Goal: Information Seeking & Learning: Check status

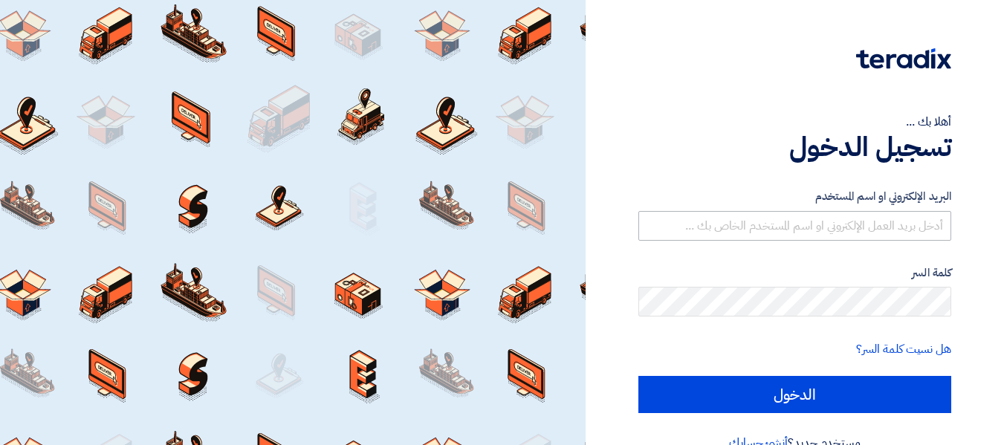
type input "[PERSON_NAME][EMAIL_ADDRESS][PERSON_NAME][DOMAIN_NAME]"
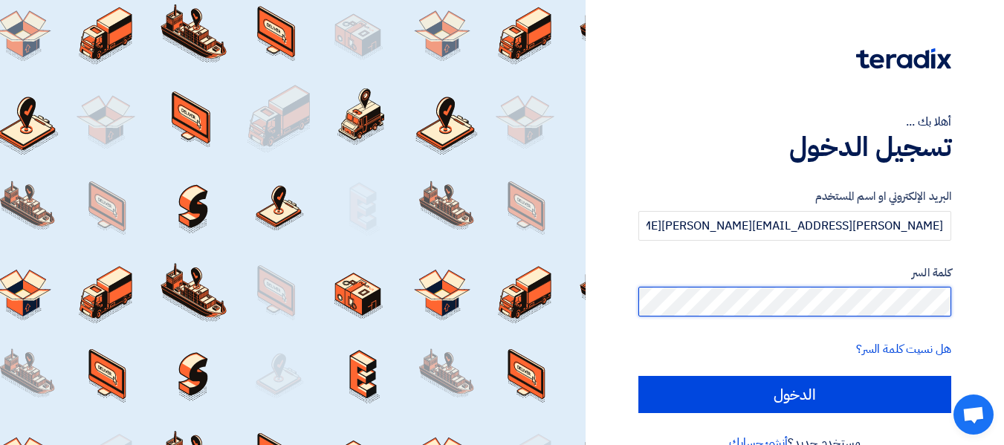
click at [638, 376] on input "الدخول" at bounding box center [794, 394] width 313 height 37
type input "Sign in"
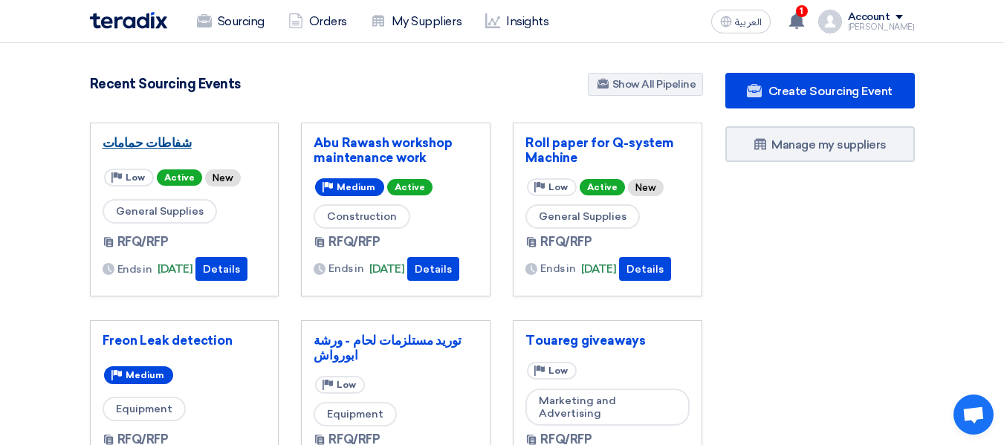
click at [148, 140] on link "شفاطات حمامات" at bounding box center [185, 142] width 164 height 15
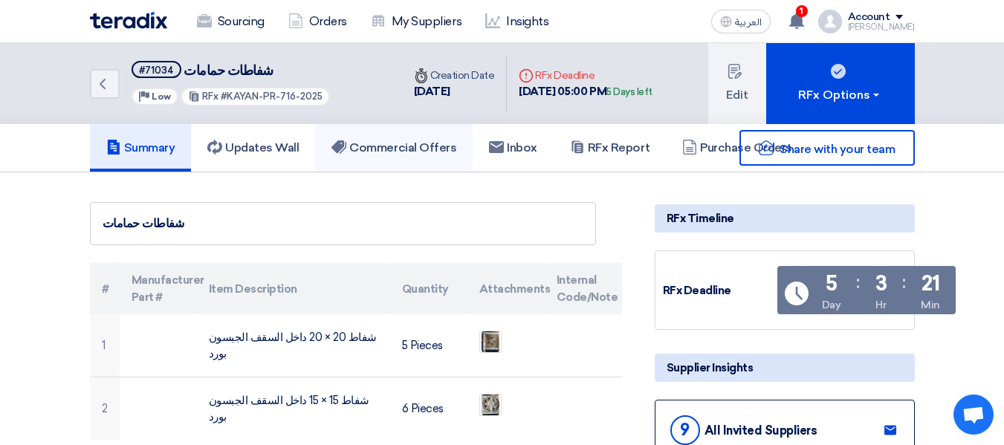
click at [392, 150] on h5 "Commercial Offers" at bounding box center [394, 147] width 125 height 15
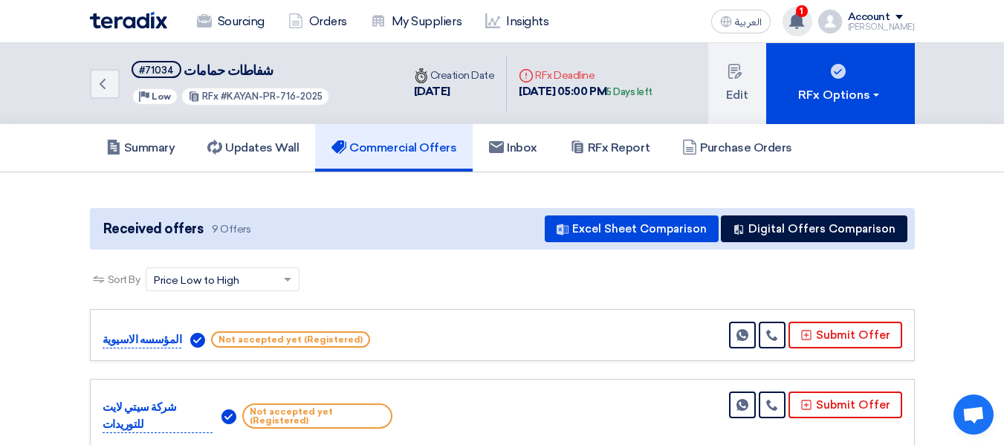
click at [804, 25] on use at bounding box center [796, 21] width 15 height 16
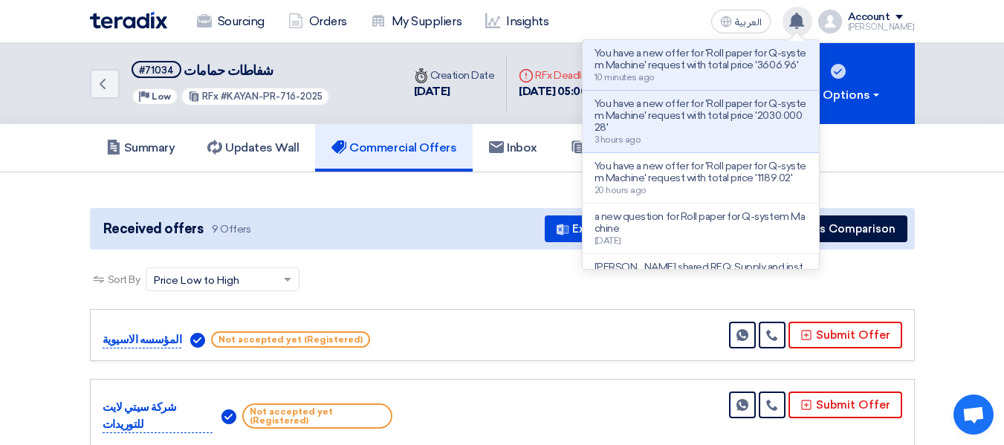
click at [804, 25] on use at bounding box center [796, 21] width 15 height 16
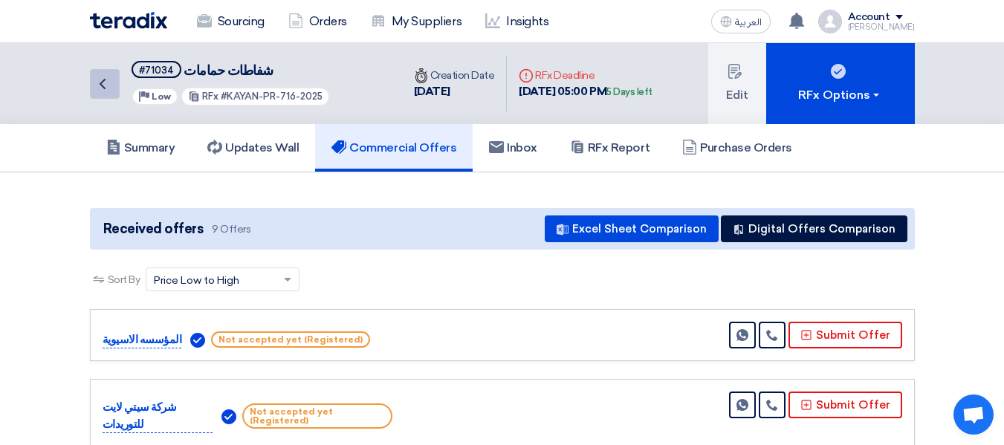
click at [95, 82] on icon "Back" at bounding box center [103, 84] width 18 height 18
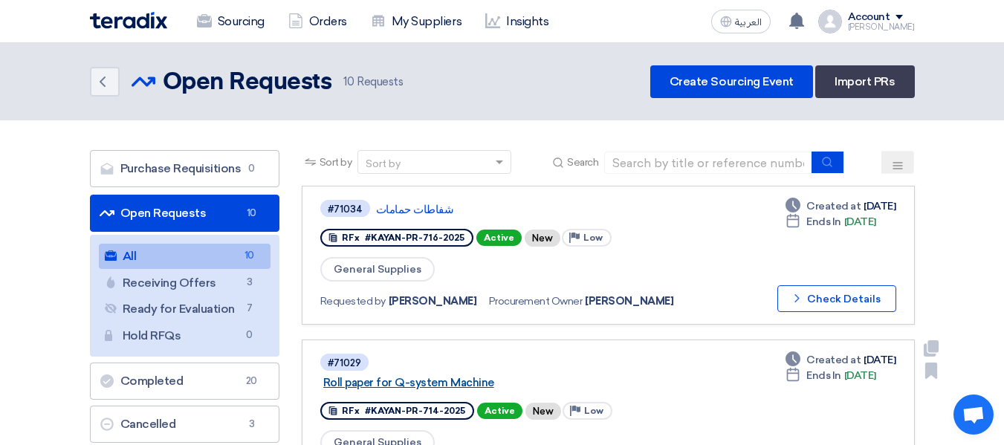
click at [447, 380] on link "Roll paper for Q-system Machine" at bounding box center [509, 382] width 372 height 13
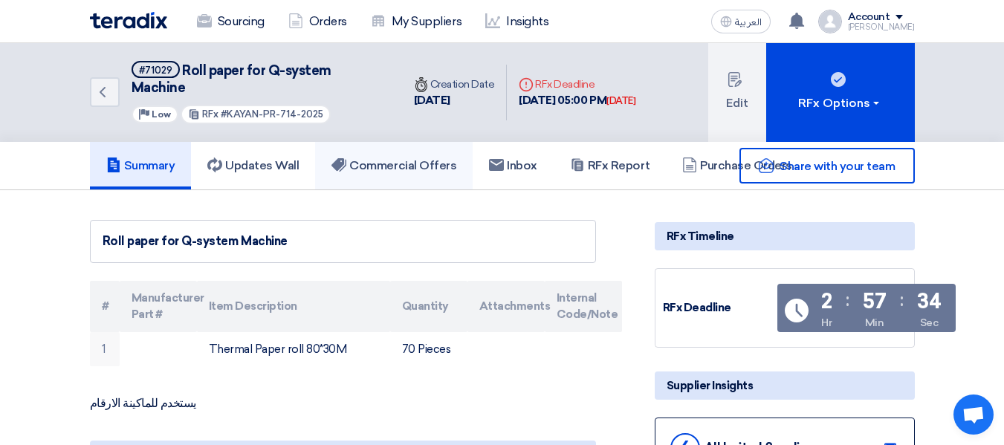
click at [430, 168] on h5 "Commercial Offers" at bounding box center [394, 165] width 125 height 15
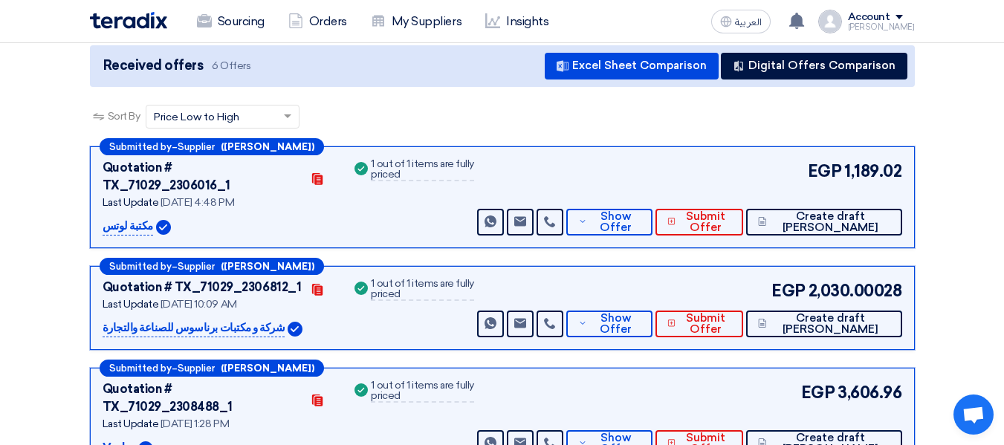
scroll to position [178, 0]
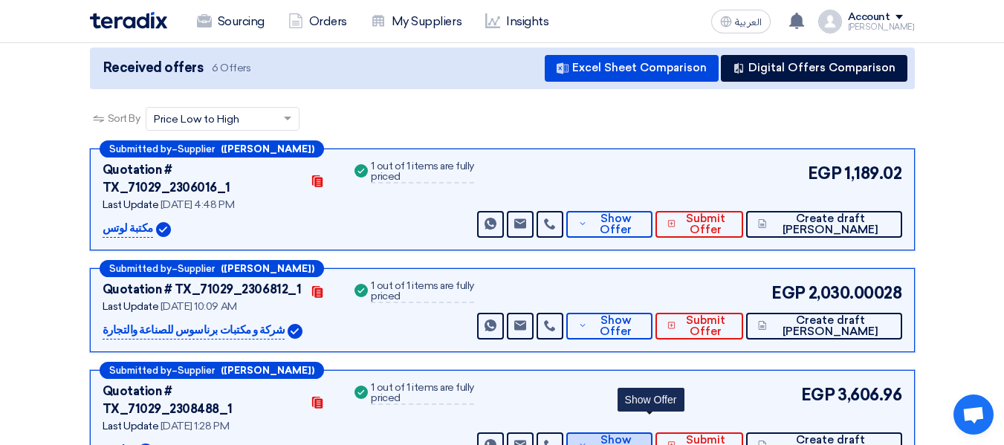
click at [640, 435] on span "Show Offer" at bounding box center [615, 446] width 49 height 22
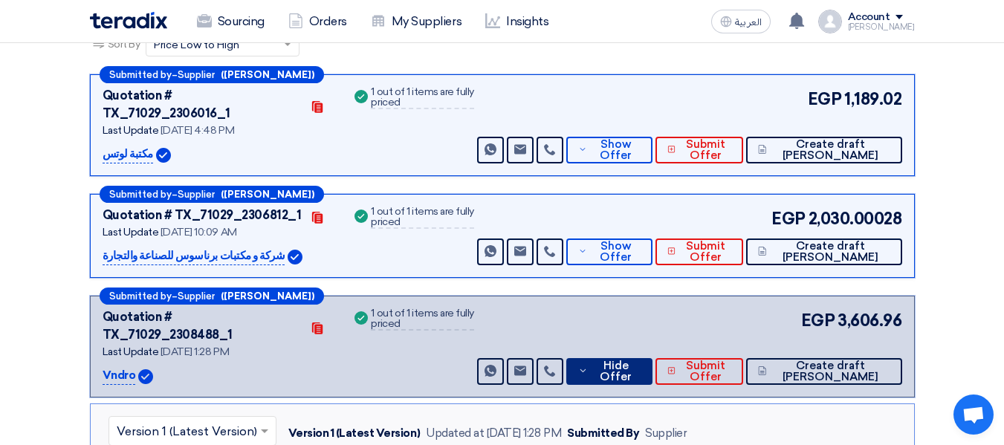
scroll to position [273, 0]
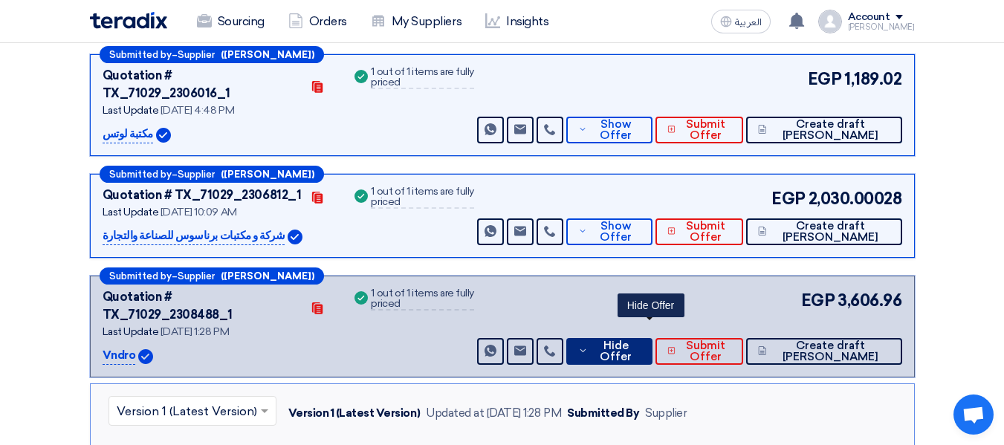
click at [640, 340] on span "Hide Offer" at bounding box center [616, 351] width 48 height 22
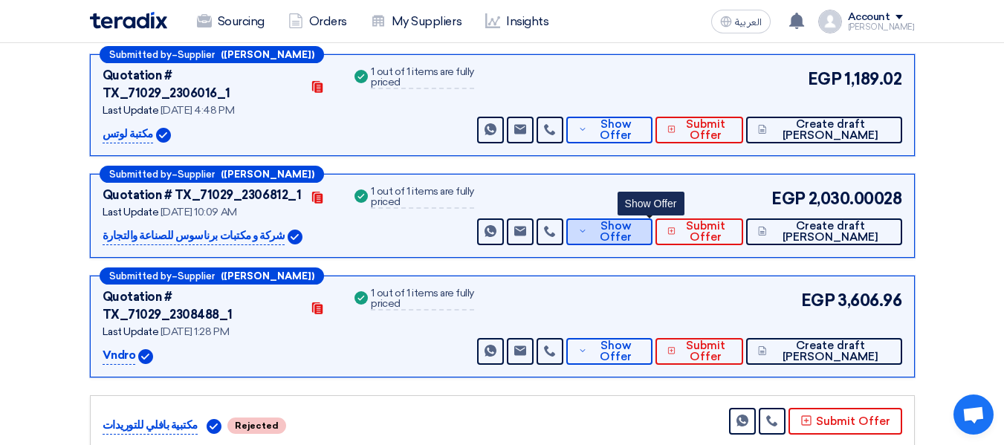
click at [640, 221] on span "Show Offer" at bounding box center [615, 232] width 49 height 22
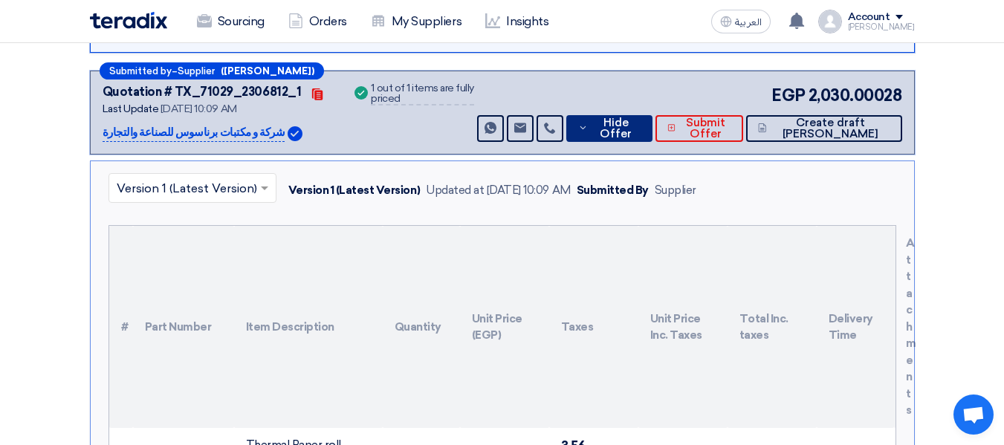
scroll to position [323, 0]
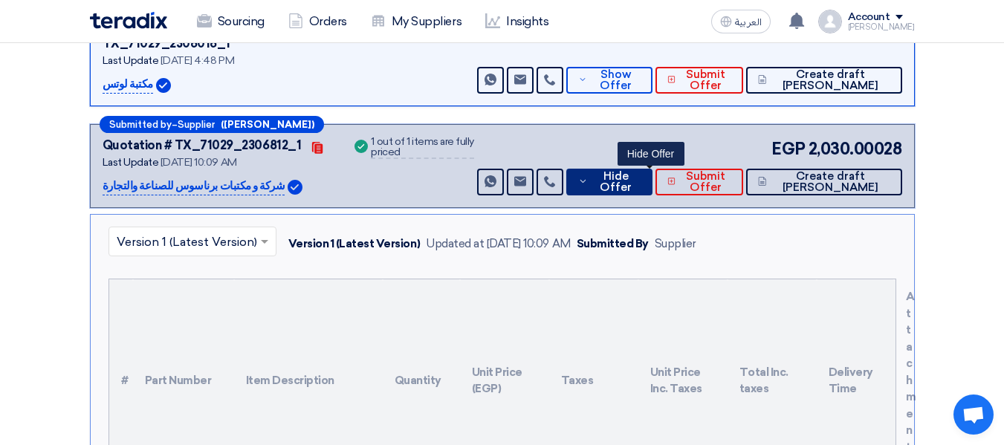
click at [640, 171] on span "Hide Offer" at bounding box center [616, 182] width 48 height 22
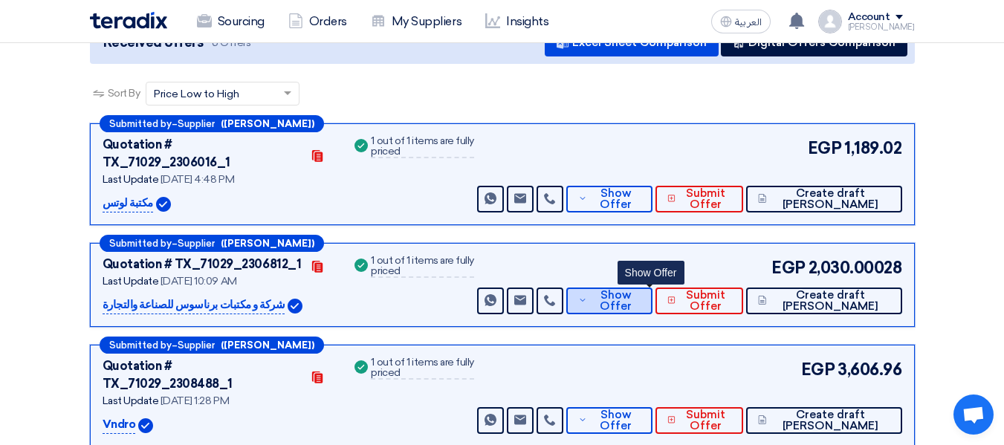
scroll to position [174, 0]
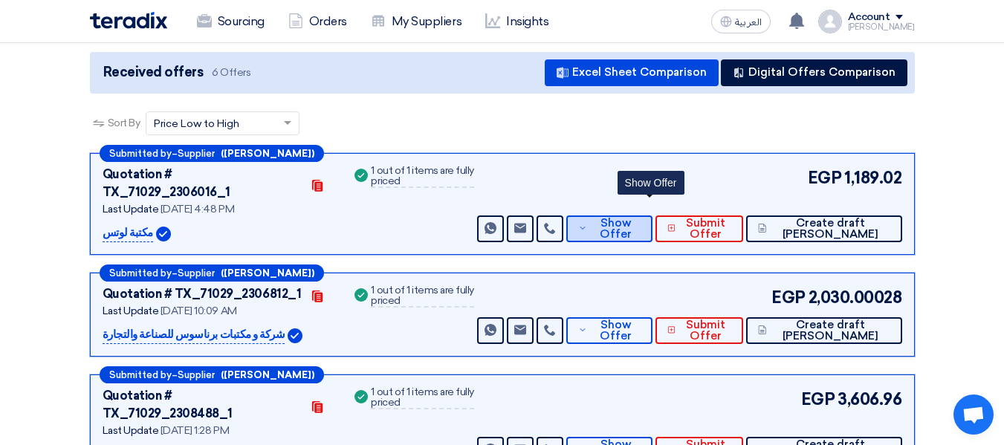
click at [640, 218] on span "Show Offer" at bounding box center [615, 229] width 49 height 22
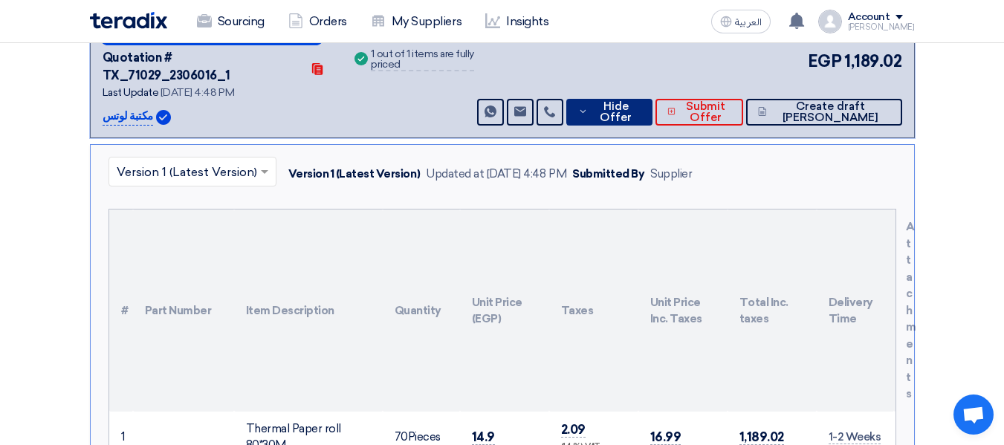
scroll to position [323, 0]
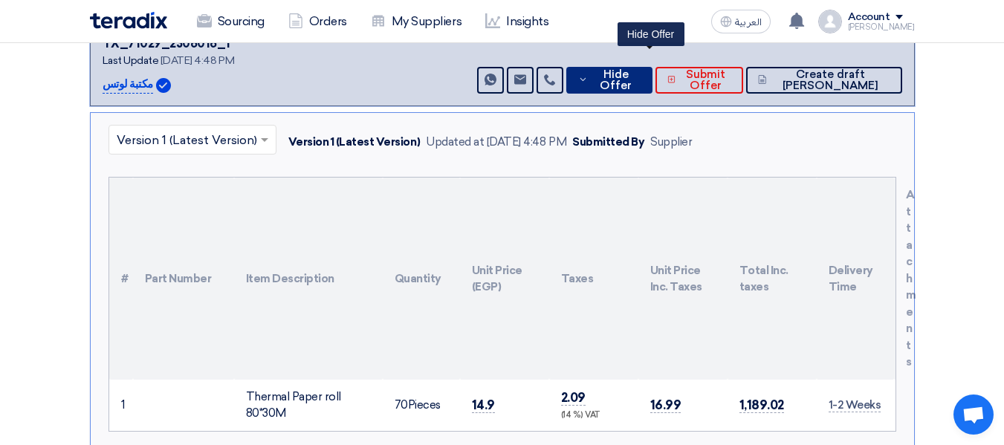
click at [640, 69] on span "Hide Offer" at bounding box center [616, 80] width 48 height 22
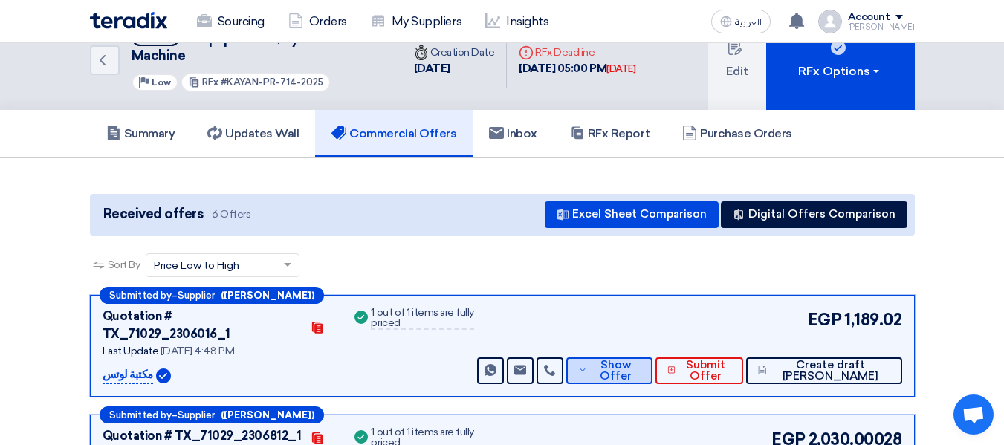
scroll to position [0, 0]
